Goal: Task Accomplishment & Management: Manage account settings

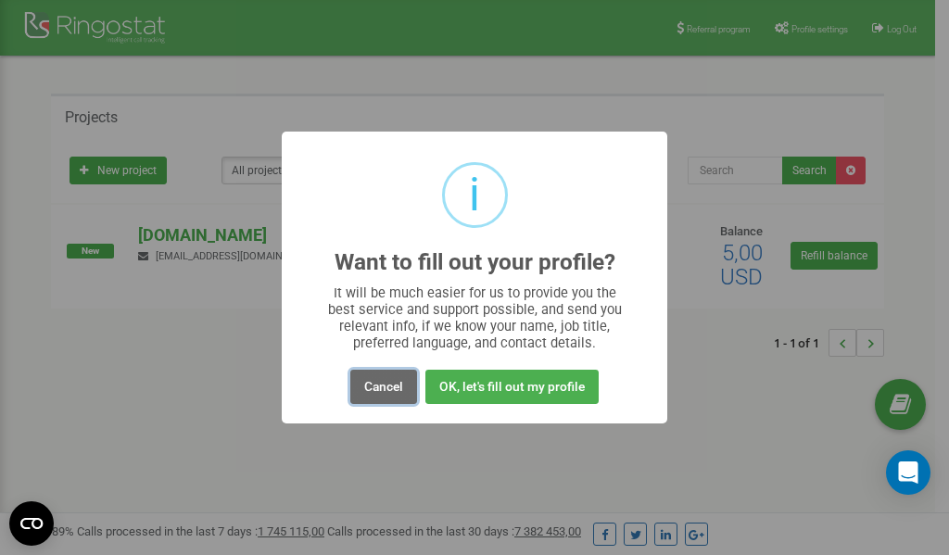
click at [395, 385] on button "Cancel" at bounding box center [383, 387] width 67 height 34
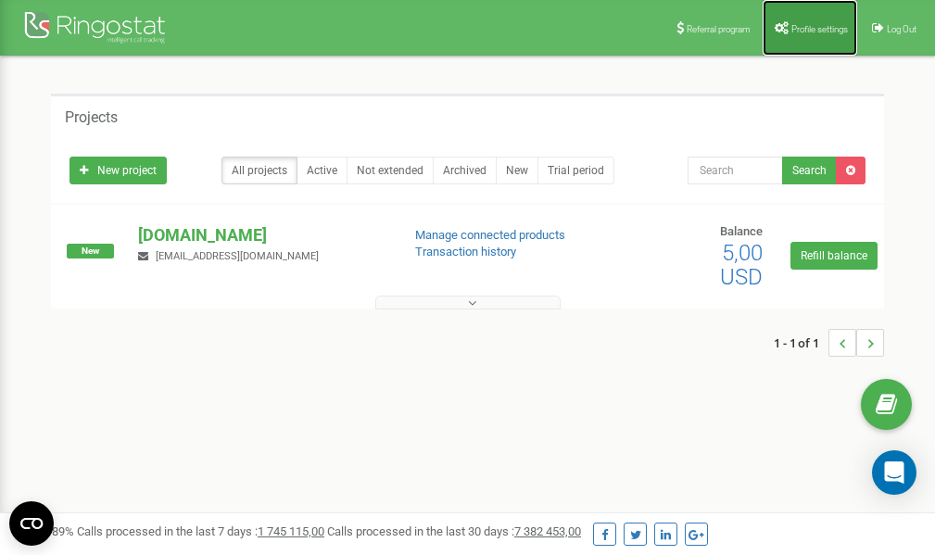
click at [799, 24] on span "Profile settings" at bounding box center [819, 29] width 57 height 10
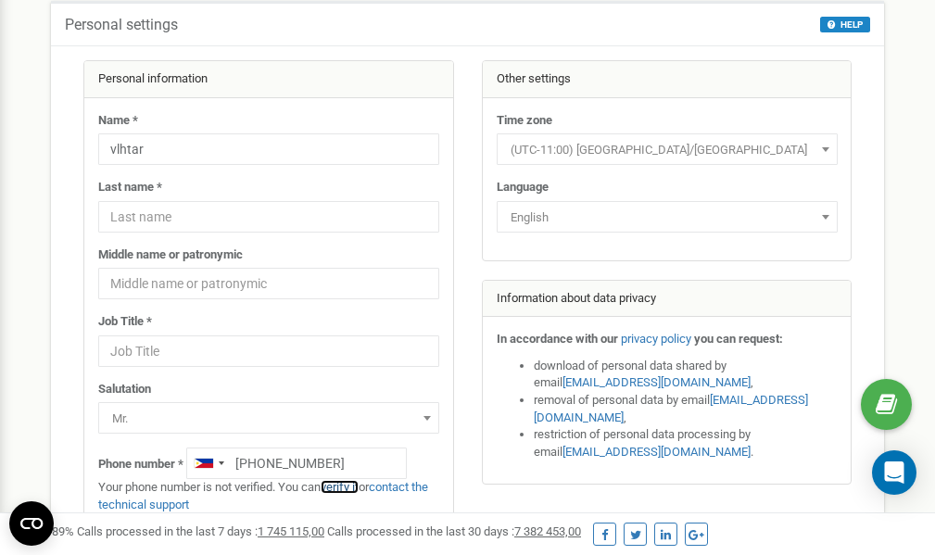
click at [347, 487] on link "verify it" at bounding box center [340, 487] width 38 height 14
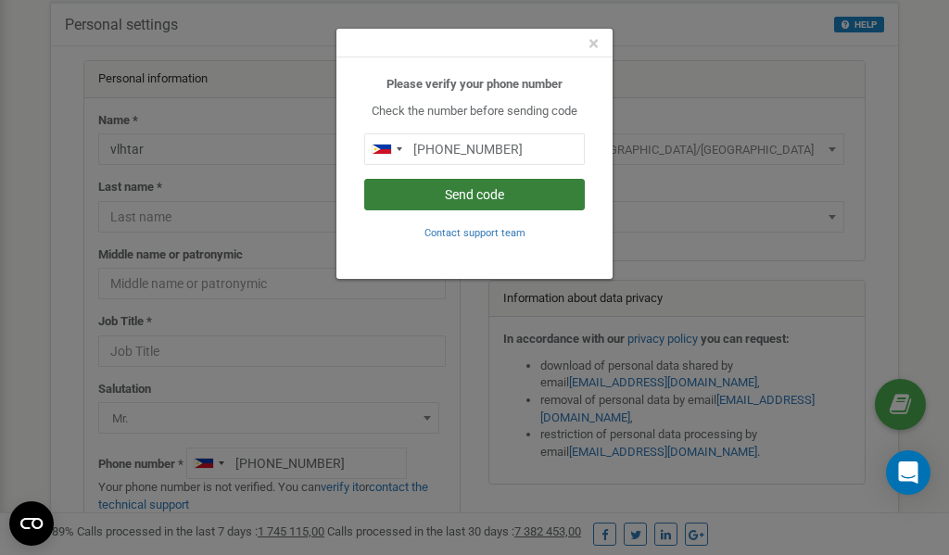
click at [428, 196] on button "Send code" at bounding box center [474, 195] width 221 height 32
